Goal: Information Seeking & Learning: Learn about a topic

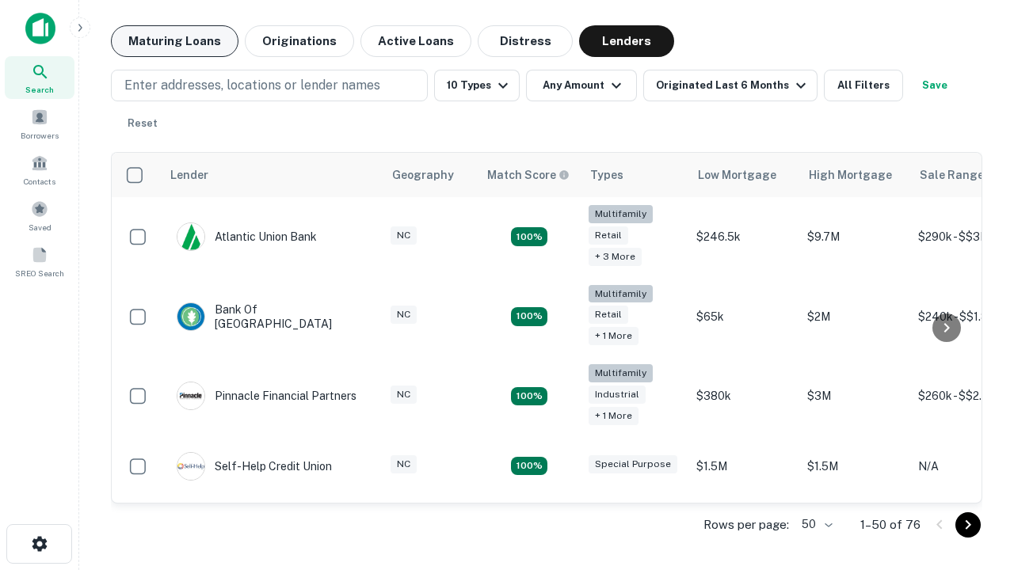
click at [174, 41] on button "Maturing Loans" at bounding box center [175, 41] width 128 height 32
